Goal: Communication & Community: Connect with others

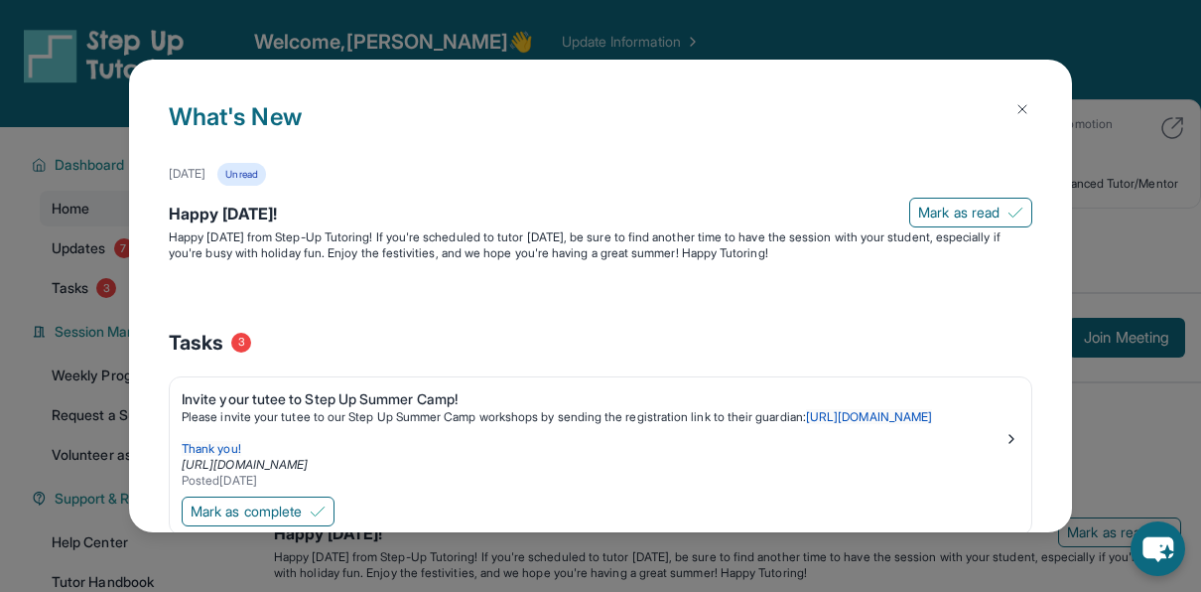
click at [1014, 101] on img at bounding box center [1022, 109] width 16 height 16
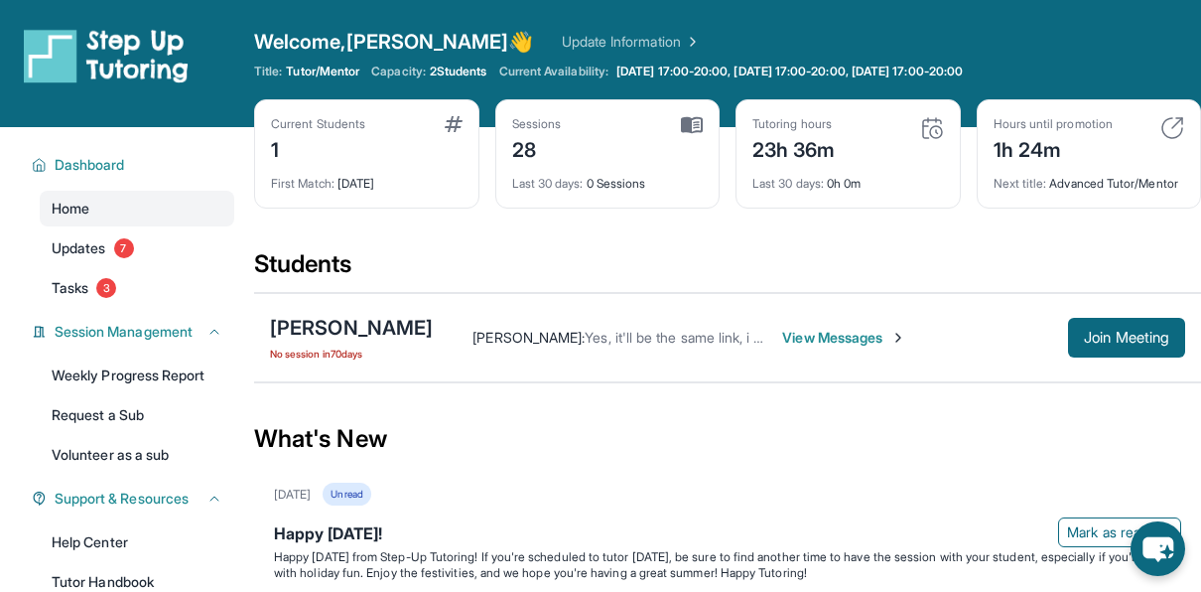
click at [891, 345] on span "View Messages" at bounding box center [844, 338] width 124 height 20
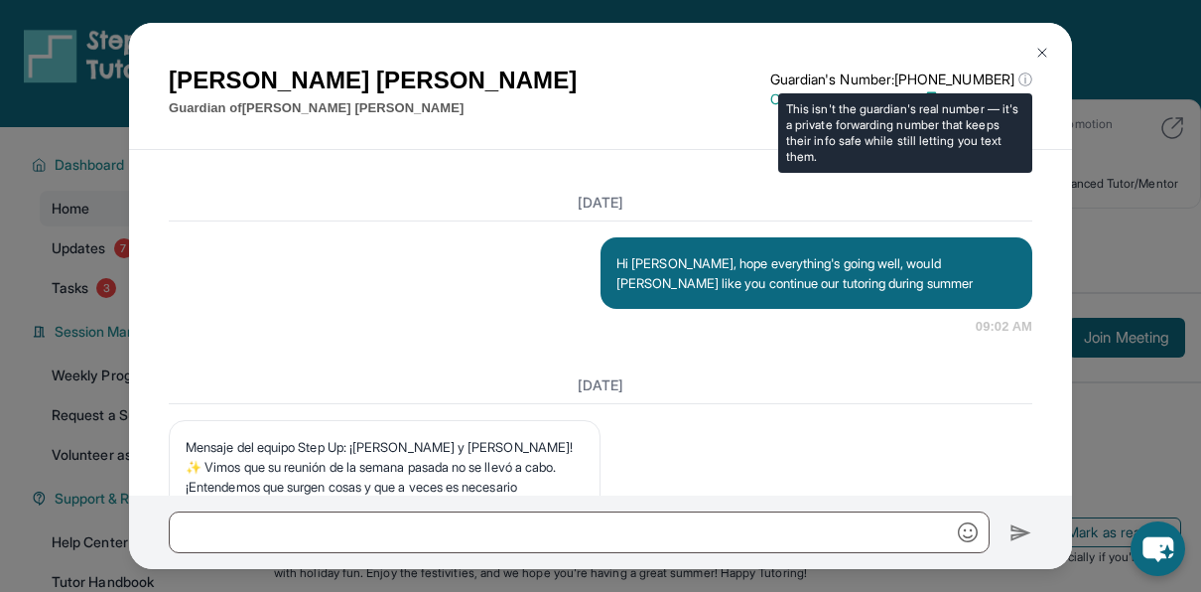
scroll to position [27325, 0]
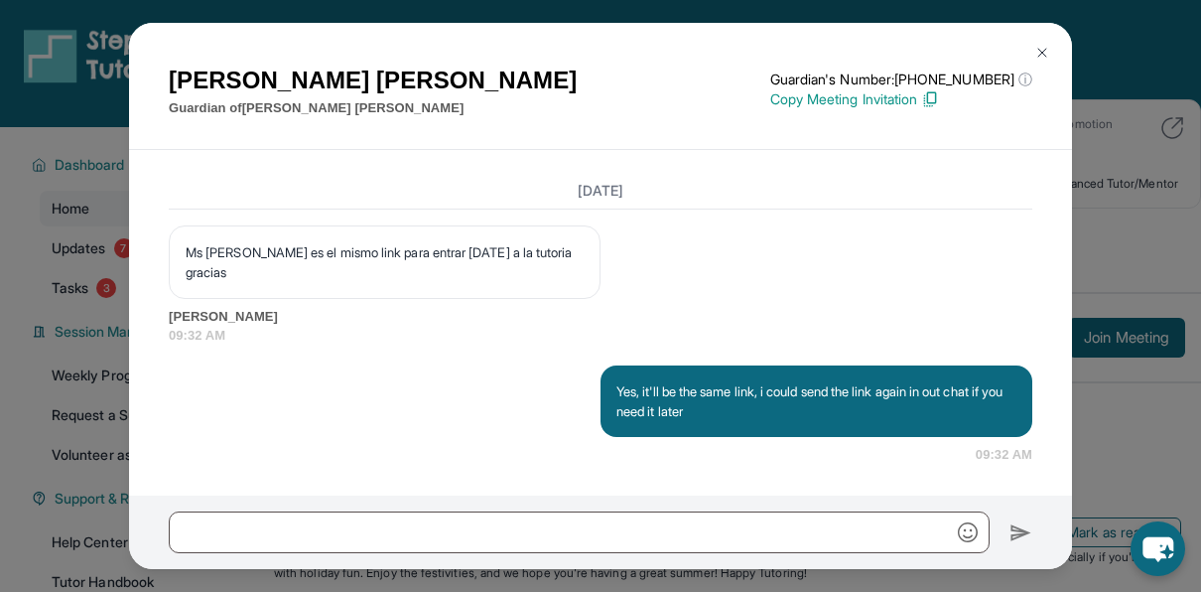
click at [936, 102] on p "Copy Meeting Invitation" at bounding box center [901, 99] width 262 height 20
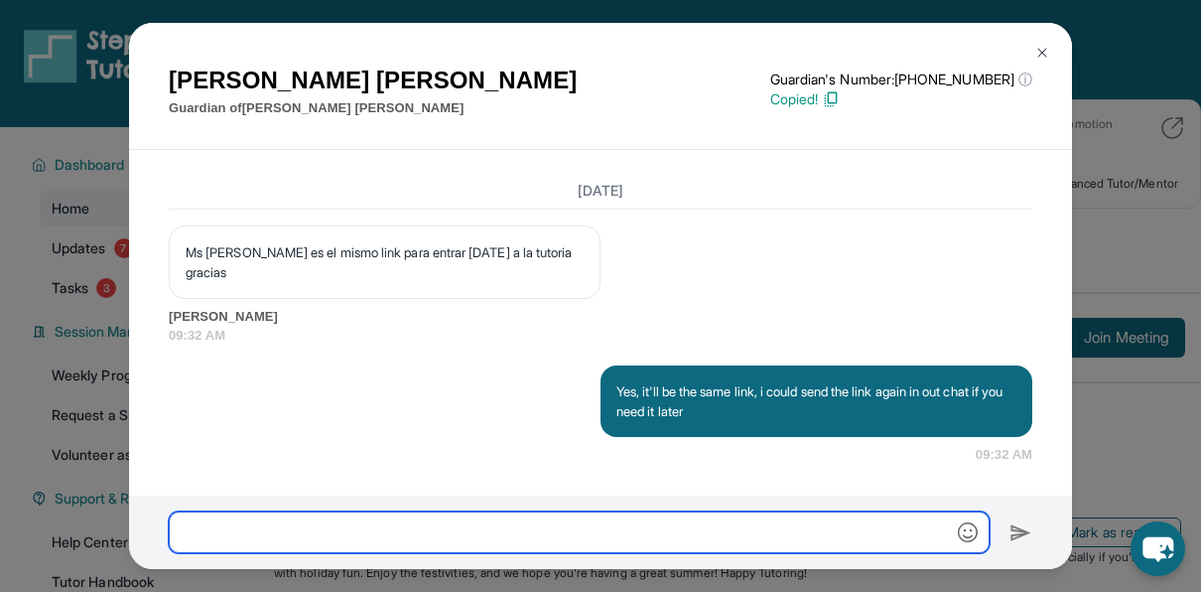
click at [475, 546] on input "text" at bounding box center [579, 532] width 821 height 42
paste input "**********"
type input "**********"
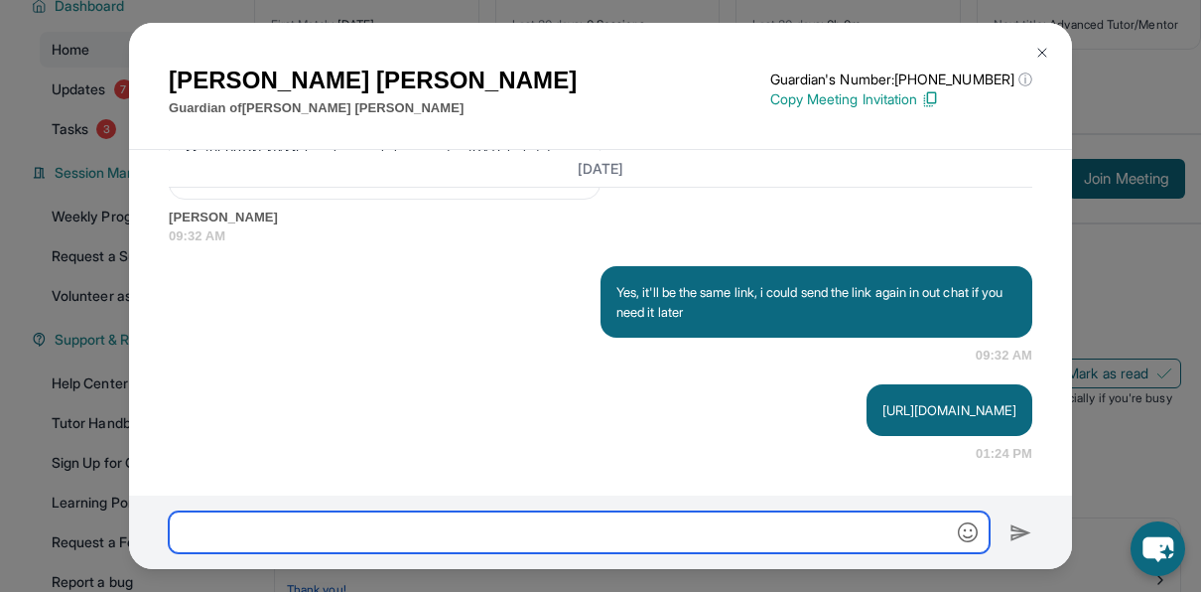
scroll to position [160, 0]
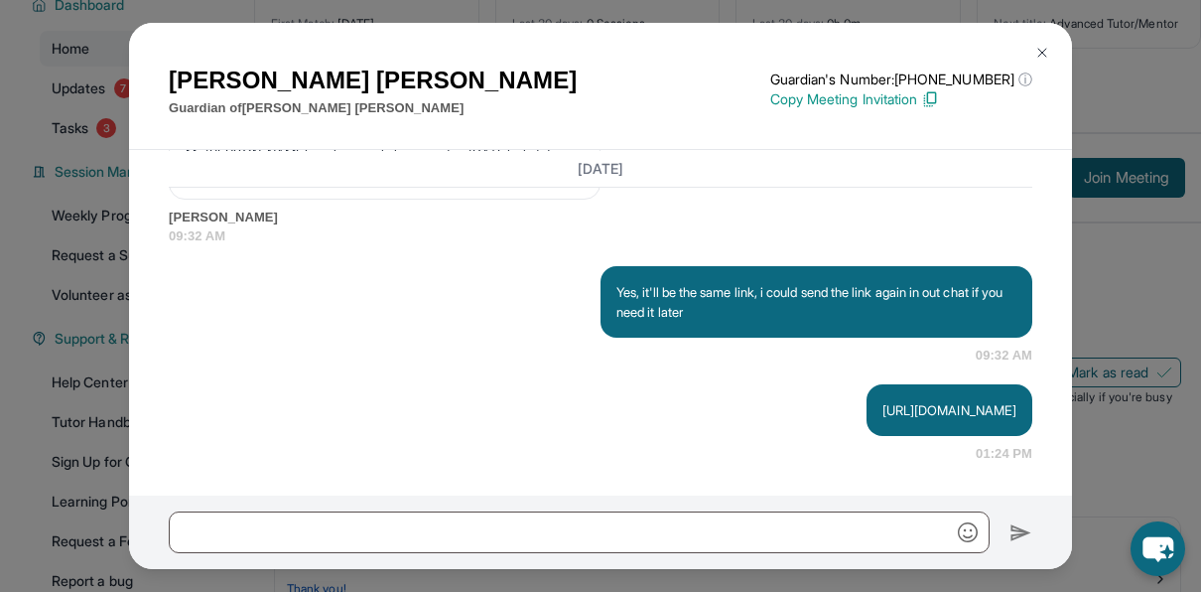
drag, startPoint x: 1038, startPoint y: 44, endPoint x: 763, endPoint y: 46, distance: 275.0
click at [763, 46] on div "[PERSON_NAME] Guardian of [PERSON_NAME] Guardian's Number: [PHONE_NUMBER] ⓘ Thi…" at bounding box center [600, 87] width 943 height 128
click at [1040, 46] on img at bounding box center [1042, 53] width 16 height 16
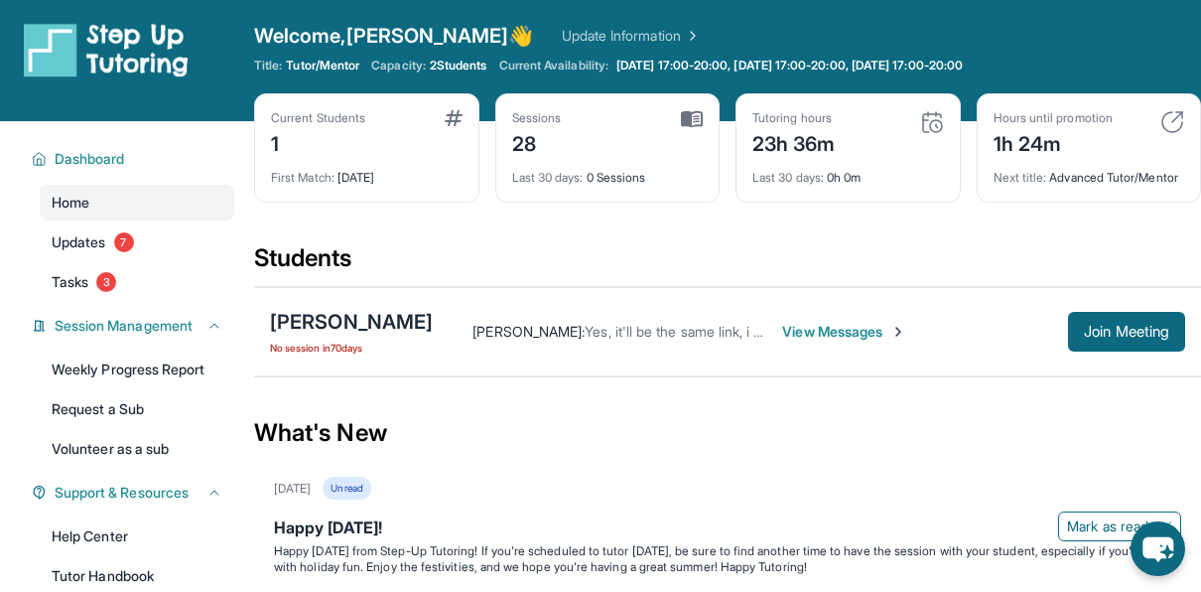
scroll to position [0, 0]
